Goal: Check status

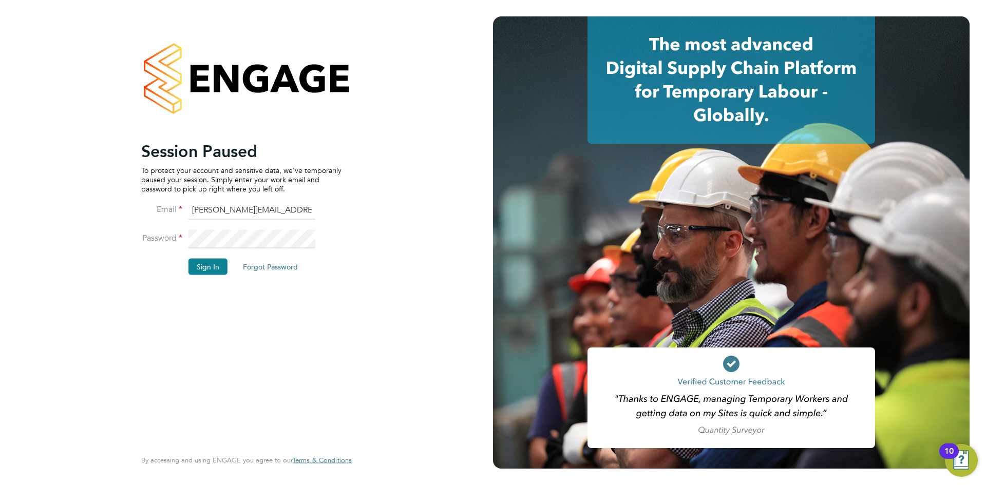
click at [220, 265] on button "Sign In" at bounding box center [207, 266] width 39 height 16
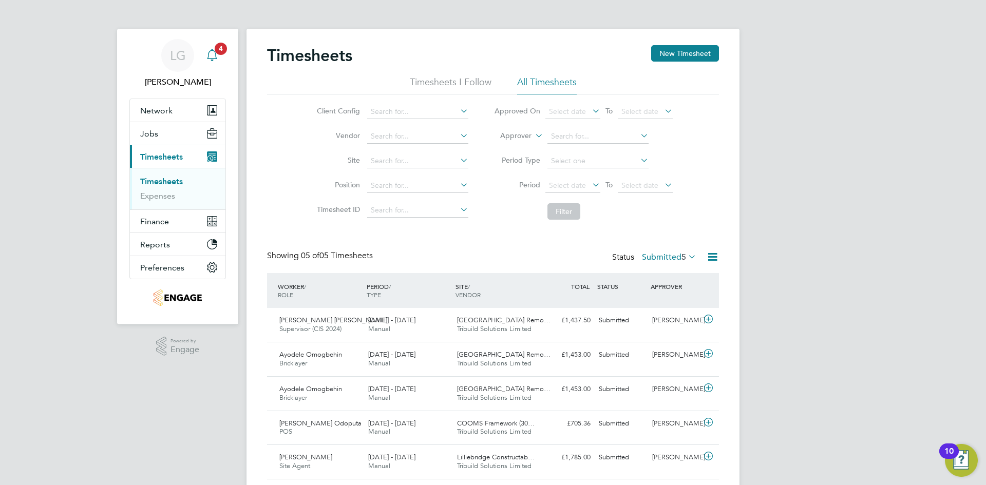
click at [219, 53] on span "4" at bounding box center [221, 49] width 12 height 12
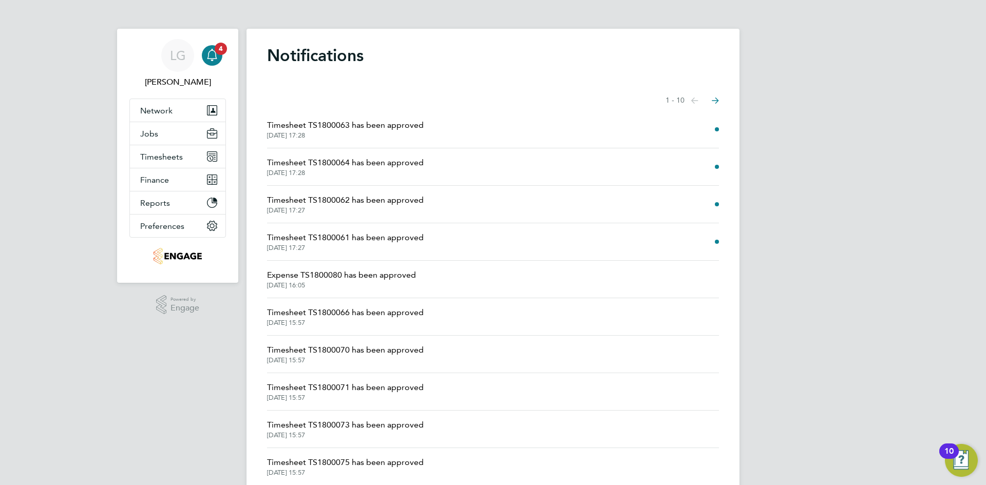
click at [335, 126] on span "Timesheet TS1800063 has been approved" at bounding box center [345, 125] width 157 height 12
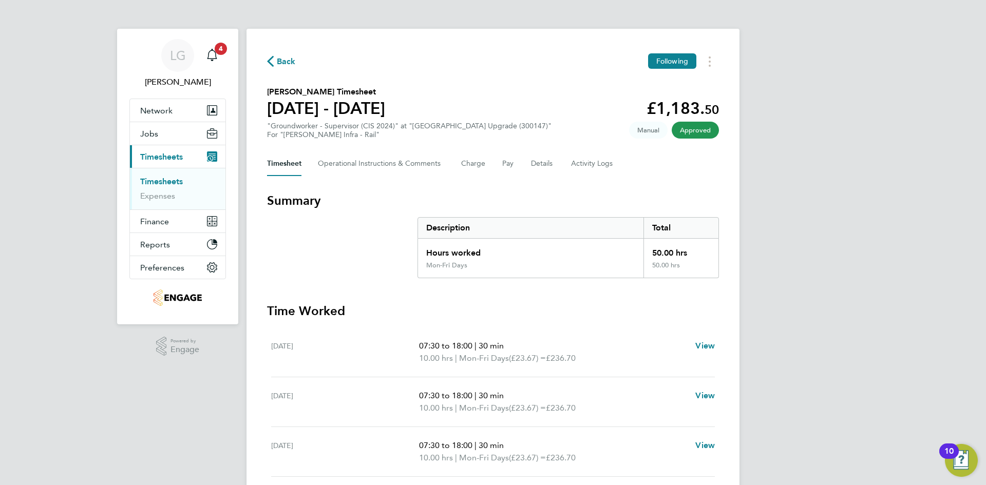
click at [169, 182] on link "Timesheets" at bounding box center [161, 182] width 43 height 10
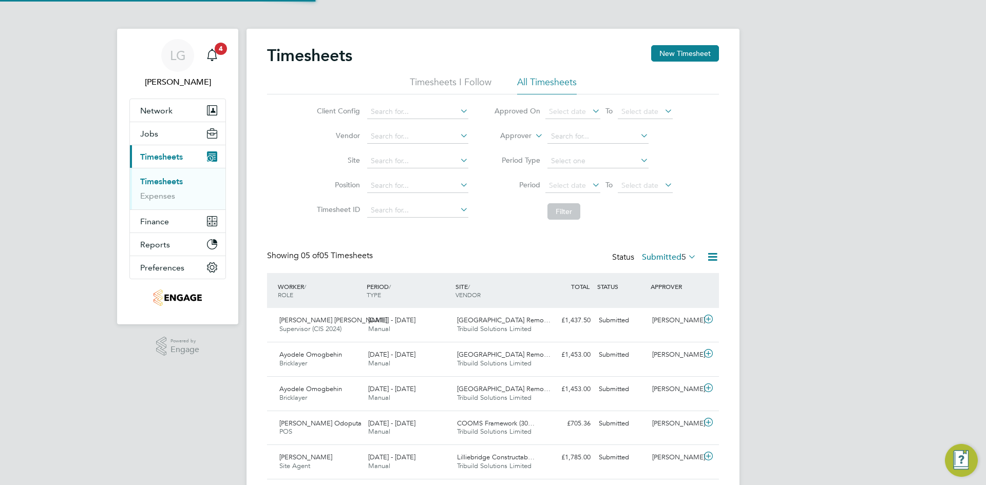
scroll to position [5, 5]
click at [674, 254] on label "Submitted 5" at bounding box center [669, 257] width 54 height 10
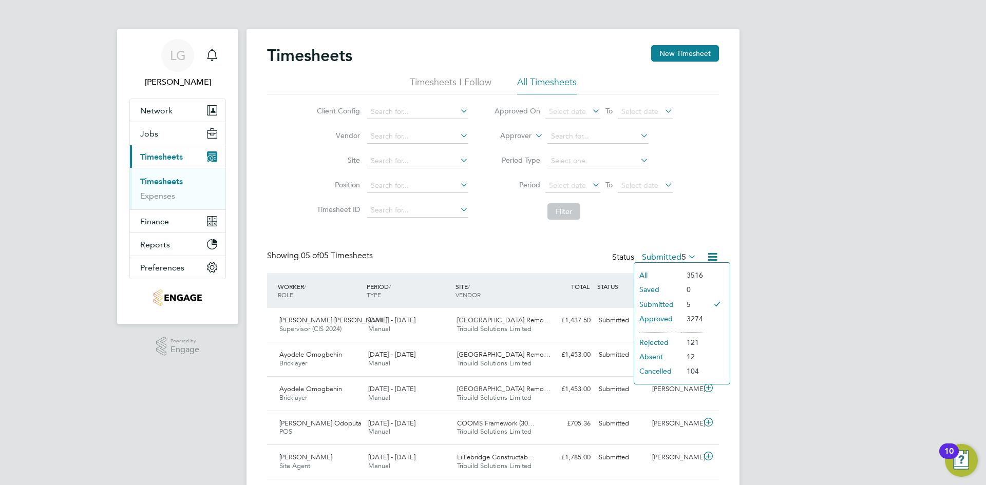
click at [483, 234] on div "Timesheets New Timesheet Timesheets I Follow All Timesheets Client Config Vendo…" at bounding box center [493, 262] width 452 height 434
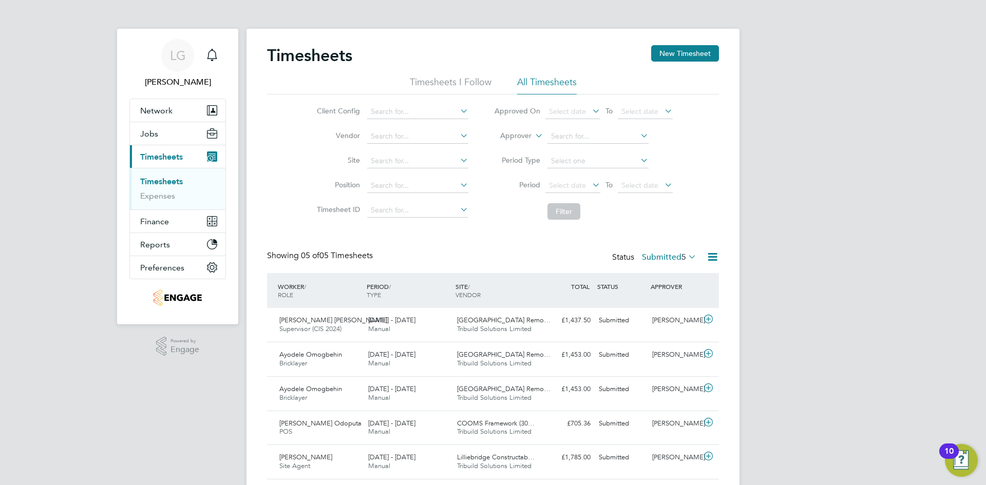
scroll to position [31, 0]
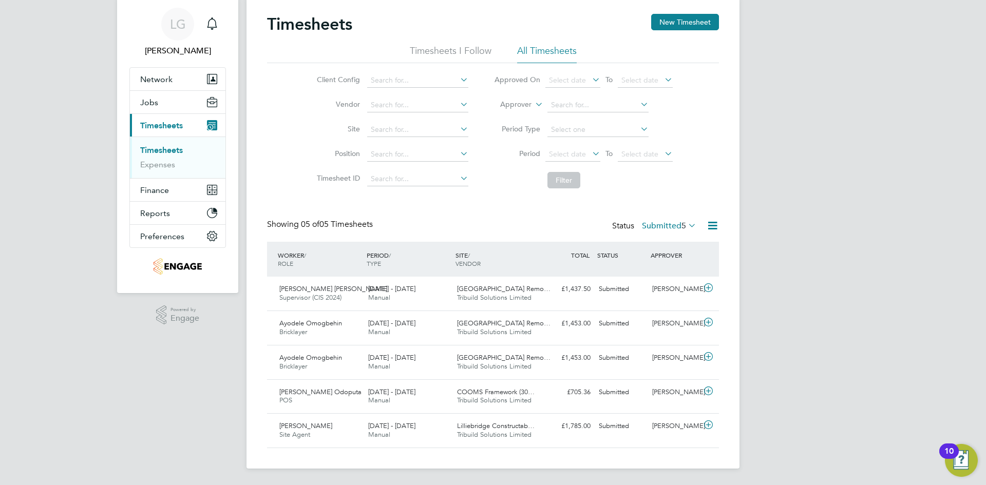
click at [44, 180] on div "LG Lee Garrity Notifications Applications: Network Team Members Businesses Site…" at bounding box center [493, 227] width 986 height 517
